Goal: Task Accomplishment & Management: Complete application form

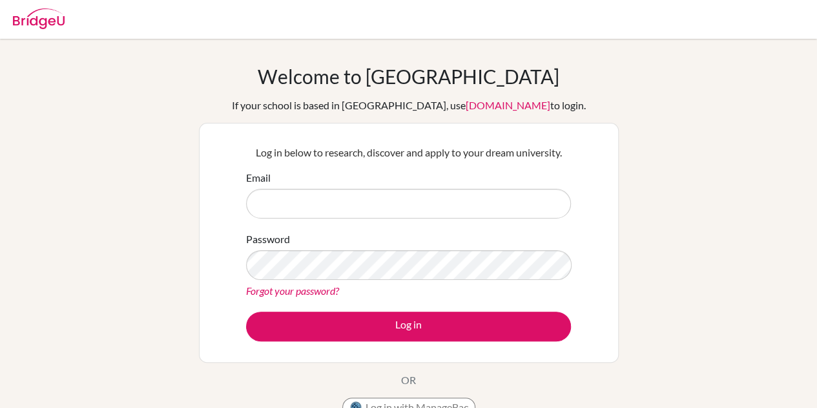
click at [386, 202] on input "Email" at bounding box center [408, 204] width 325 height 30
click at [39, 22] on img at bounding box center [39, 18] width 52 height 21
click at [57, 21] on img at bounding box center [39, 18] width 52 height 21
click at [358, 203] on input "Email" at bounding box center [408, 204] width 325 height 30
type input "[EMAIL_ADDRESS][DOMAIN_NAME]"
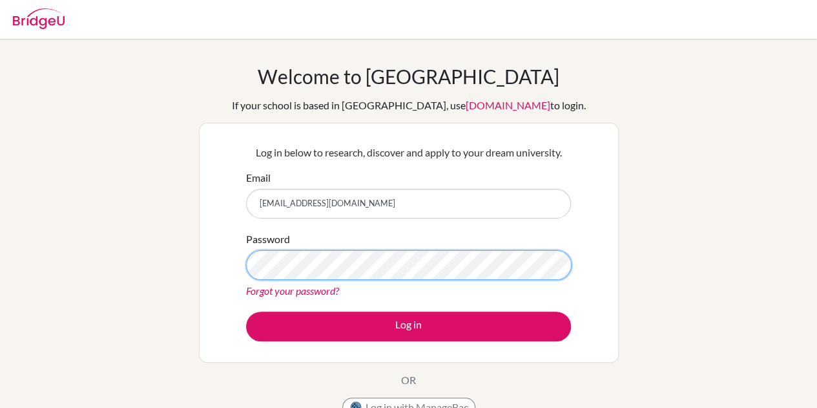
click at [384, 198] on form "Email z3nazeorange@gmail.com Password Forgot your password? Log in" at bounding box center [408, 255] width 325 height 171
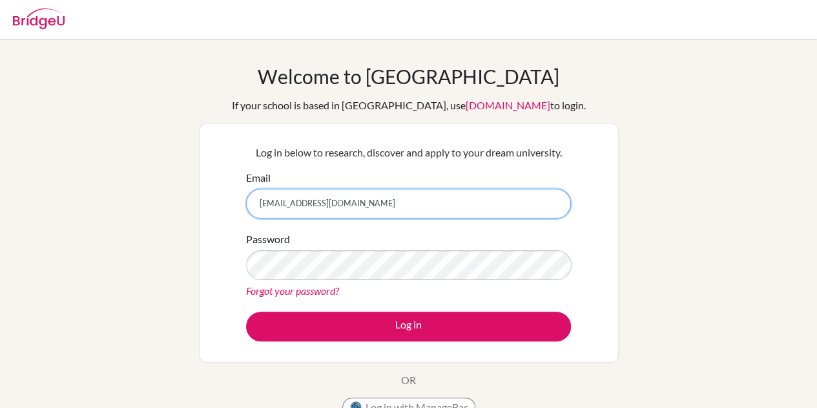
drag, startPoint x: 384, startPoint y: 198, endPoint x: 284, endPoint y: 198, distance: 99.5
click at [284, 198] on input "z3nazeorange@gmail.com" at bounding box center [408, 204] width 325 height 30
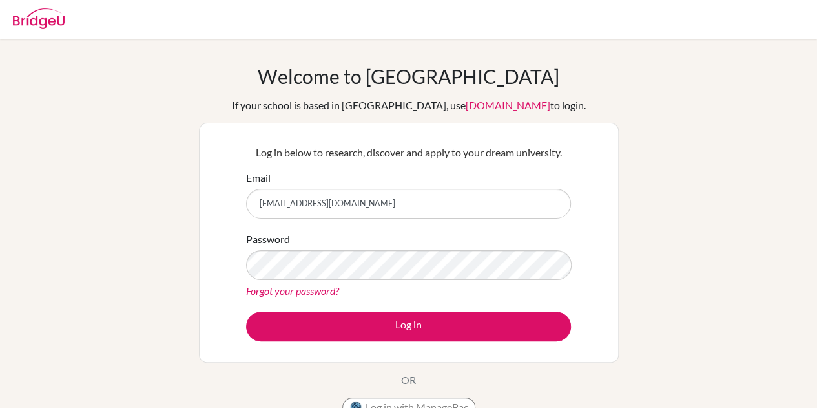
click at [31, 18] on img at bounding box center [39, 18] width 52 height 21
